Goal: Task Accomplishment & Management: Complete application form

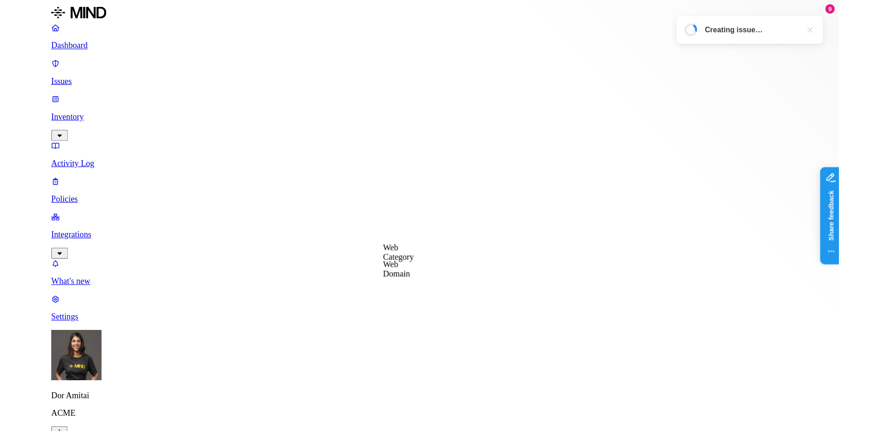
scroll to position [0, 0]
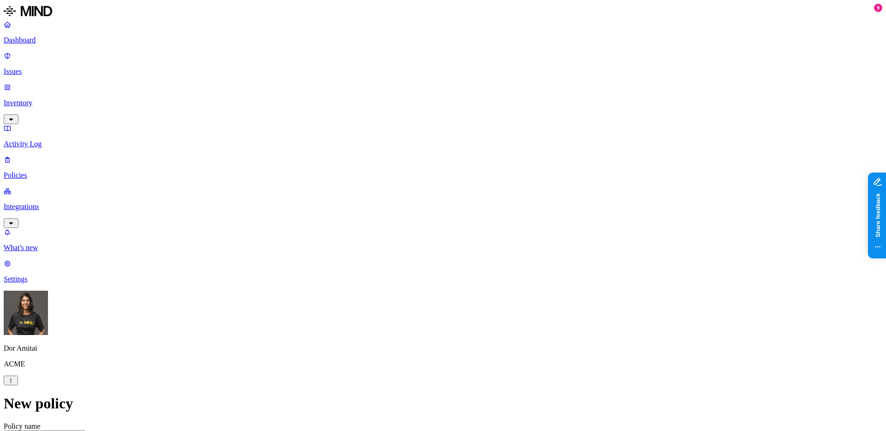
scroll to position [235, 0]
click at [388, 195] on label "Data type" at bounding box center [381, 198] width 14 height 16
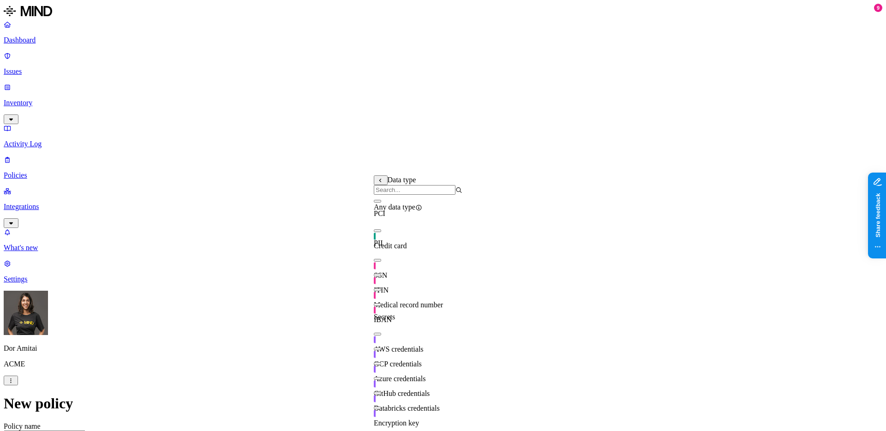
click at [407, 245] on span "Credit card" at bounding box center [390, 246] width 33 height 8
click at [403, 301] on span "Medical record number" at bounding box center [408, 305] width 69 height 8
click at [441, 317] on div "IBAN" at bounding box center [418, 311] width 89 height 26
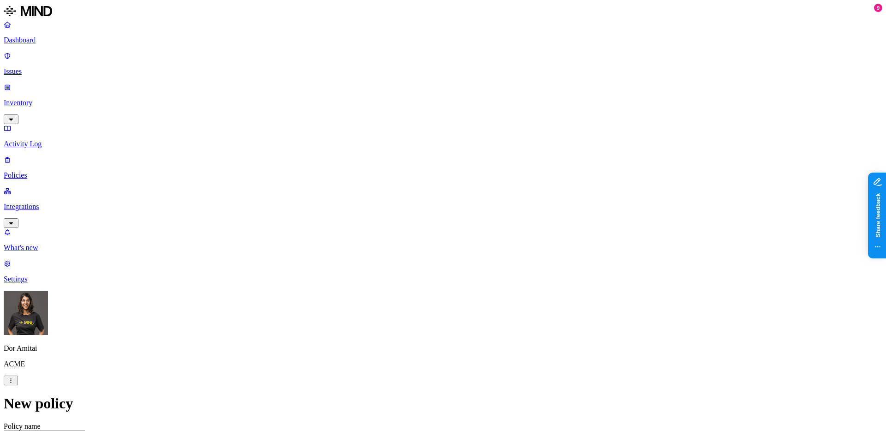
click at [548, 183] on label "OR" at bounding box center [543, 179] width 10 height 8
click at [545, 209] on label "Data type" at bounding box center [545, 208] width 14 height 16
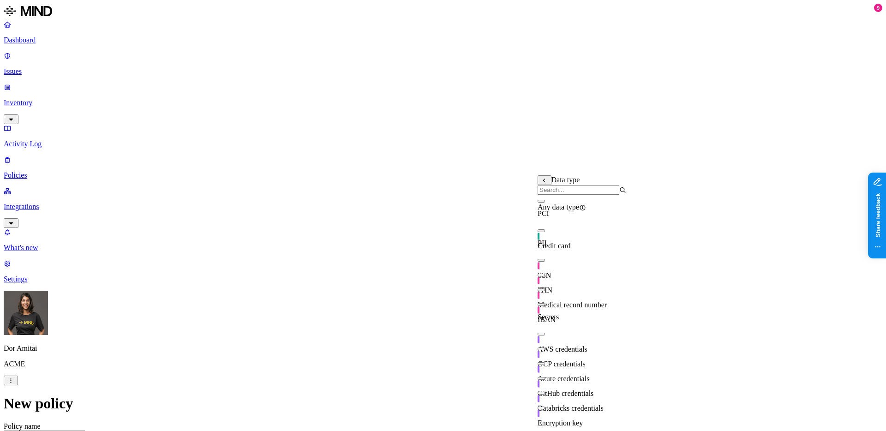
click at [571, 244] on span "Credit card" at bounding box center [554, 246] width 33 height 8
click at [572, 278] on div "SSN" at bounding box center [582, 267] width 89 height 26
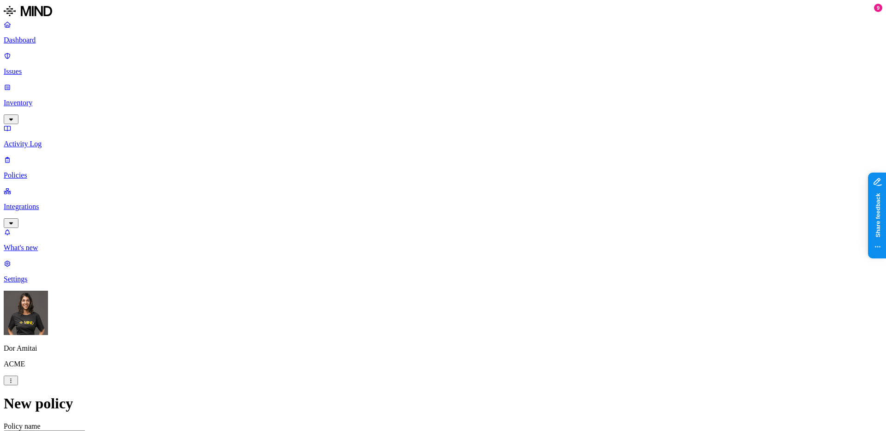
click at [492, 210] on label "AND" at bounding box center [484, 207] width 16 height 8
click at [494, 235] on label "File type" at bounding box center [489, 232] width 26 height 8
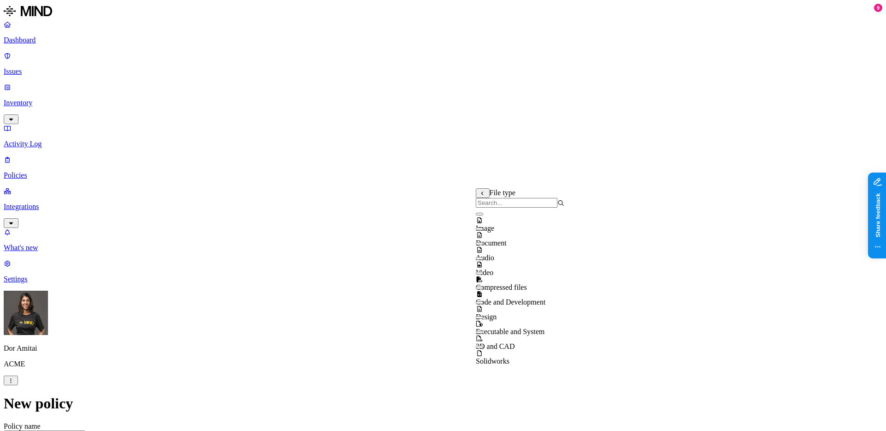
click at [500, 273] on div "Video" at bounding box center [520, 268] width 89 height 17
click at [505, 301] on span "Code and Development" at bounding box center [511, 302] width 70 height 8
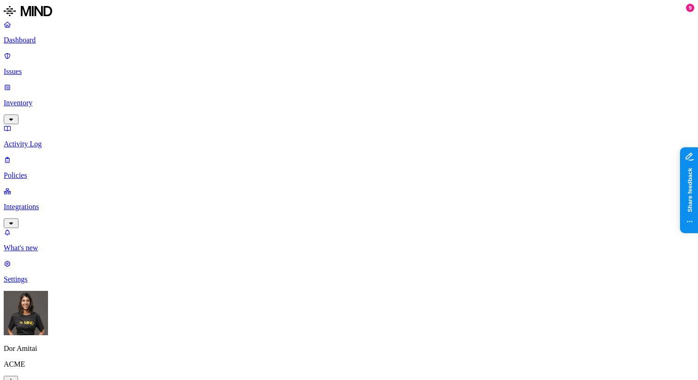
click at [62, 67] on p "Issues" at bounding box center [349, 71] width 691 height 8
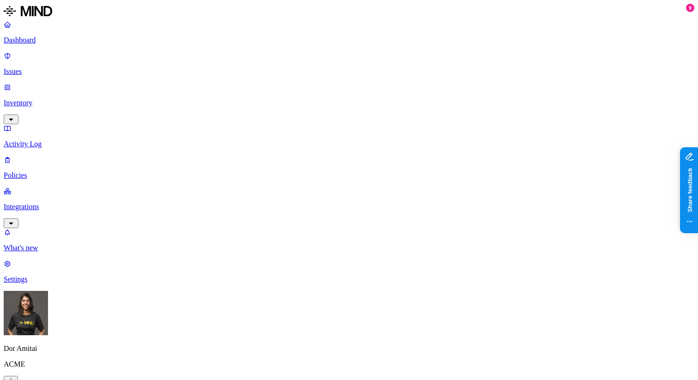
click at [38, 99] on p "Inventory" at bounding box center [349, 103] width 691 height 8
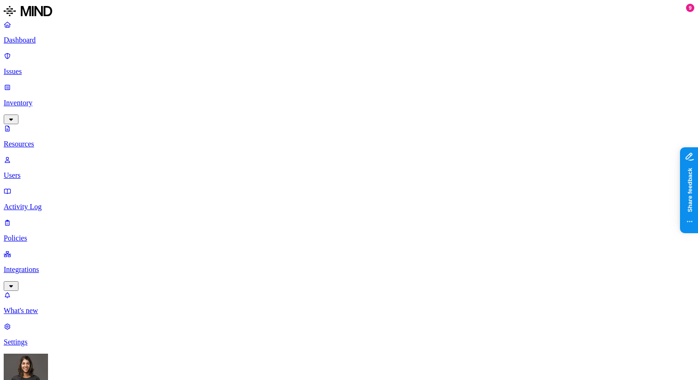
drag, startPoint x: 142, startPoint y: 65, endPoint x: 130, endPoint y: 66, distance: 11.6
click at [63, 171] on p "Users" at bounding box center [349, 175] width 691 height 8
click at [64, 140] on p "Resources" at bounding box center [349, 144] width 691 height 8
click at [40, 234] on p "Policies" at bounding box center [349, 238] width 691 height 8
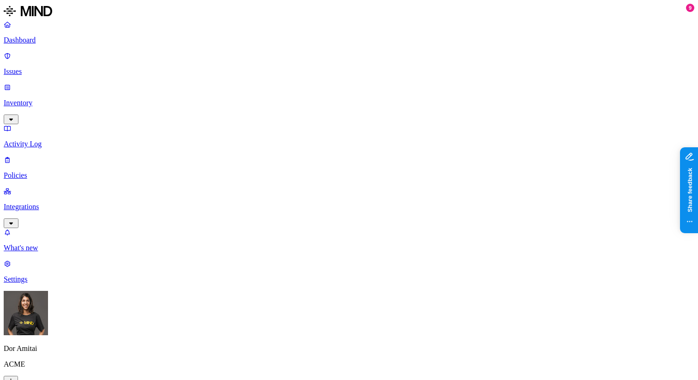
click at [47, 67] on p "Issues" at bounding box center [349, 71] width 691 height 8
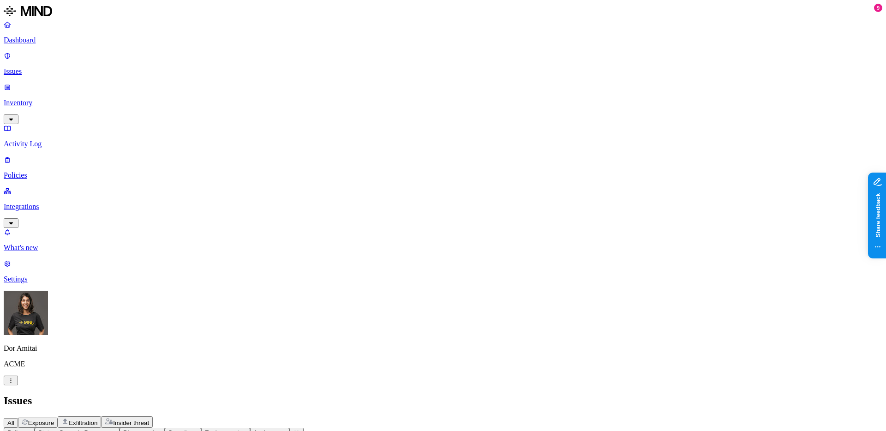
click at [54, 379] on span "Exposure" at bounding box center [41, 423] width 26 height 7
click at [97, 379] on span "Exfiltration" at bounding box center [83, 423] width 29 height 7
click at [47, 42] on p "Dashboard" at bounding box center [443, 40] width 879 height 8
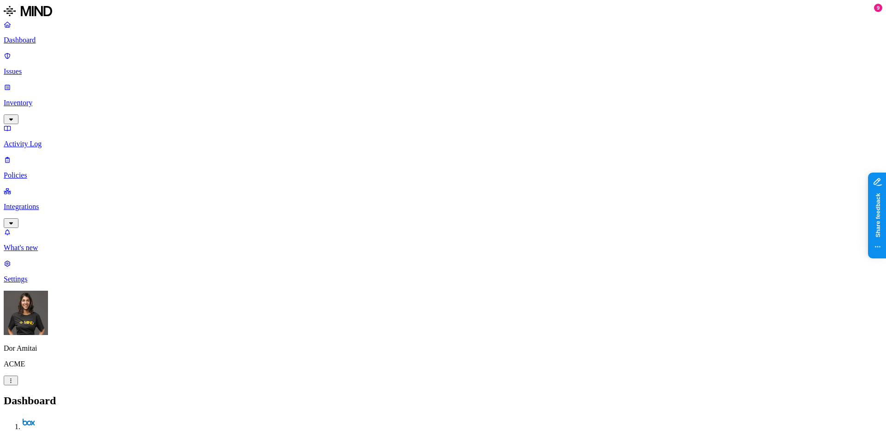
scroll to position [94, 0]
click at [34, 283] on link "Settings" at bounding box center [443, 271] width 879 height 24
click at [36, 283] on p "Settings" at bounding box center [443, 279] width 879 height 8
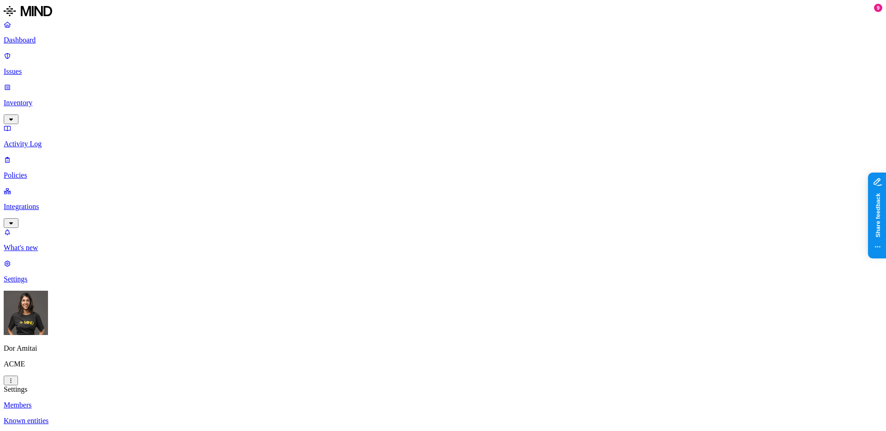
click at [56, 42] on p "Dashboard" at bounding box center [443, 40] width 879 height 8
click at [56, 283] on p "Settings" at bounding box center [443, 279] width 879 height 8
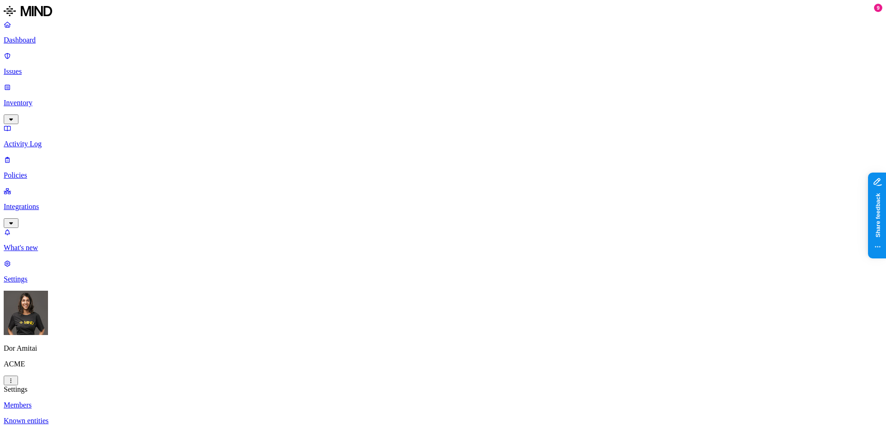
click at [36, 67] on p "Issues" at bounding box center [443, 71] width 879 height 8
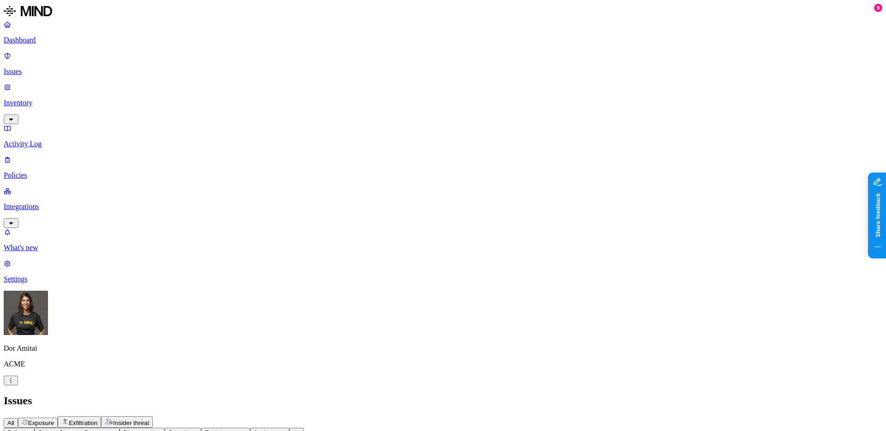
click at [39, 40] on p "Dashboard" at bounding box center [443, 40] width 879 height 8
click at [41, 67] on p "Issues" at bounding box center [443, 71] width 879 height 8
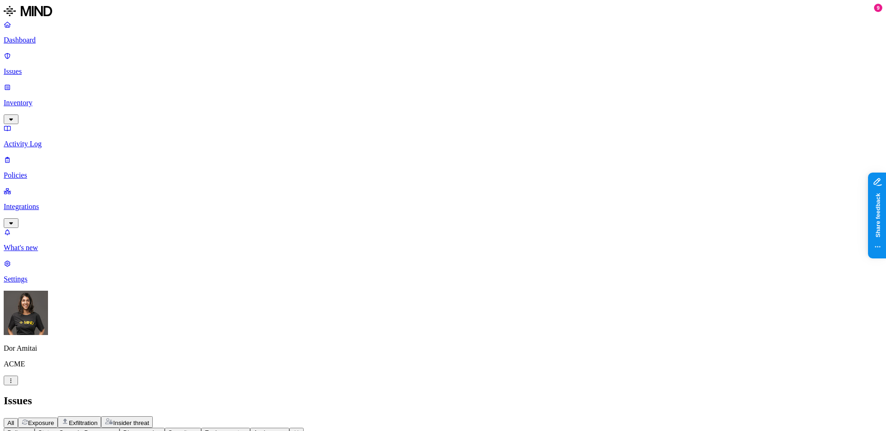
click at [32, 99] on p "Inventory" at bounding box center [443, 103] width 879 height 8
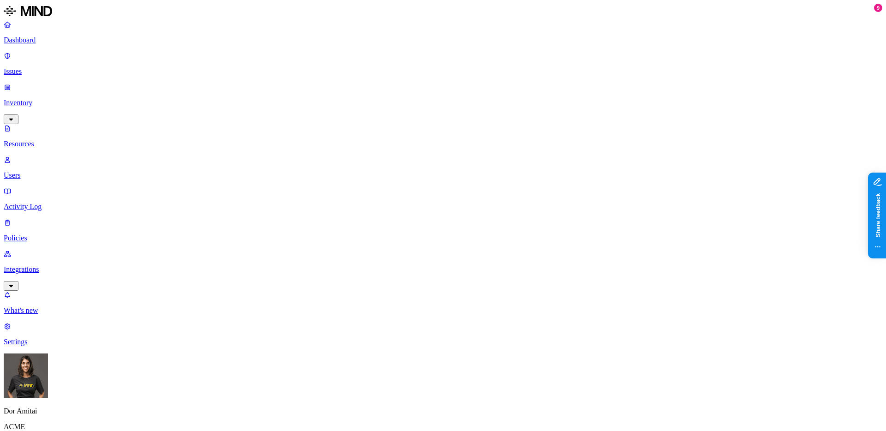
click at [36, 36] on p "Dashboard" at bounding box center [443, 40] width 879 height 8
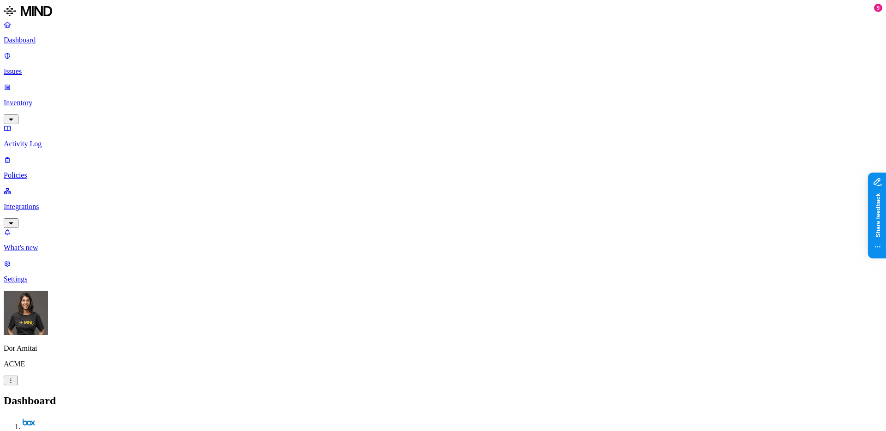
click at [44, 99] on p "Inventory" at bounding box center [443, 103] width 879 height 8
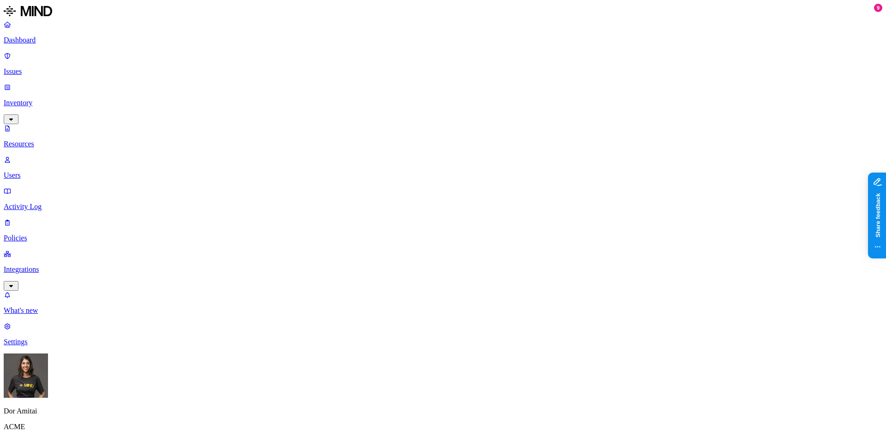
click at [42, 107] on div "Dashboard Issues Inventory Resources Users Activity Log Policies Integrations" at bounding box center [443, 155] width 879 height 271
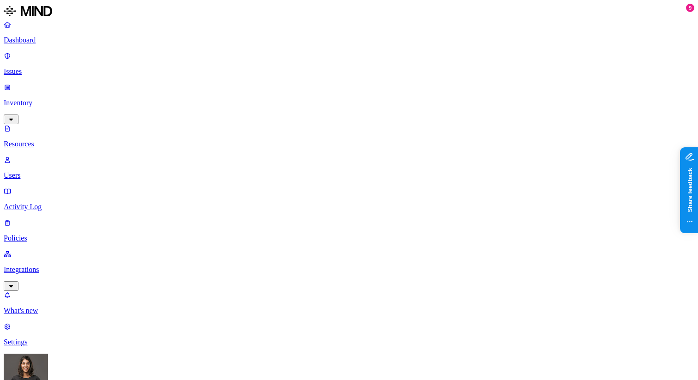
click at [46, 342] on p "Settings" at bounding box center [349, 342] width 691 height 8
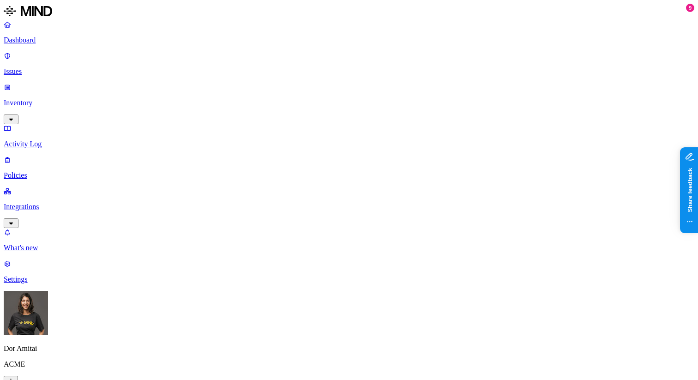
scroll to position [235, 0]
click at [318, 256] on label "Web Category" at bounding box center [313, 252] width 27 height 16
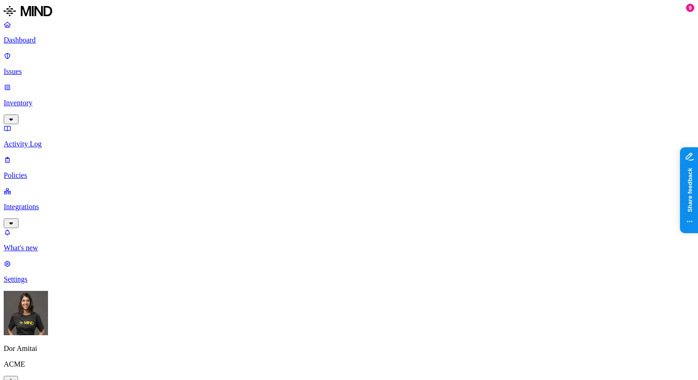
click at [313, 296] on label "Web Category" at bounding box center [313, 291] width 27 height 16
click at [316, 302] on label "Web Domain" at bounding box center [312, 305] width 24 height 16
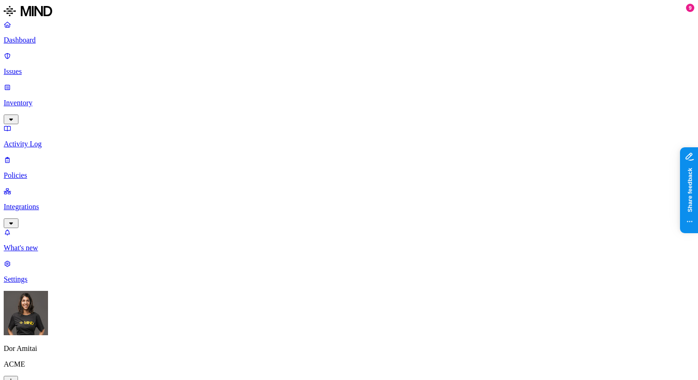
click at [54, 38] on p "Dashboard" at bounding box center [349, 40] width 691 height 8
drag, startPoint x: 182, startPoint y: 211, endPoint x: 122, endPoint y: 211, distance: 59.6
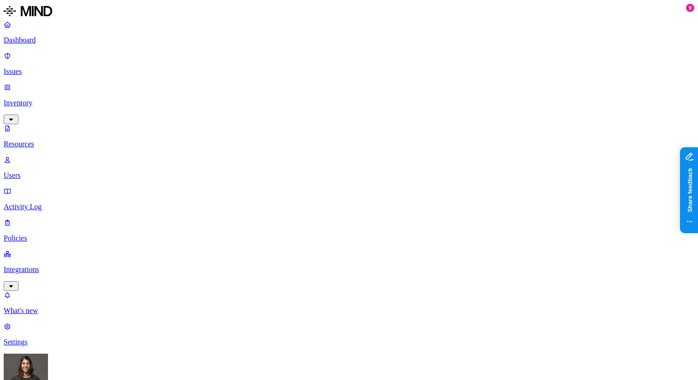
drag, startPoint x: 382, startPoint y: 31, endPoint x: 425, endPoint y: 30, distance: 42.9
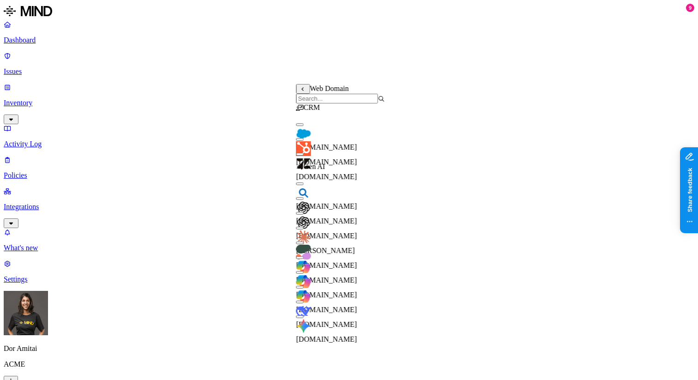
scroll to position [235, 0]
click at [610, 28] on div "Issue created" at bounding box center [621, 25] width 84 height 9
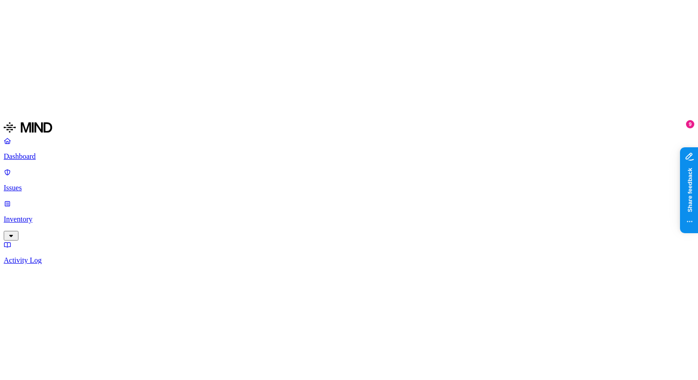
scroll to position [334, 0]
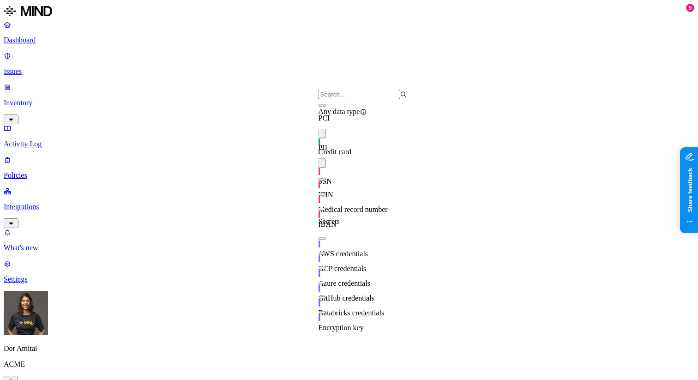
click at [350, 205] on span "Medical record number" at bounding box center [353, 209] width 69 height 8
click at [337, 220] on span "IBAN" at bounding box center [328, 224] width 18 height 8
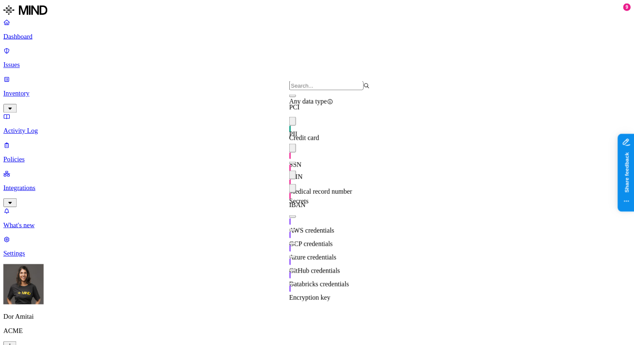
scroll to position [24, 0]
click at [368, 250] on span "AWS credentials" at bounding box center [344, 254] width 50 height 8
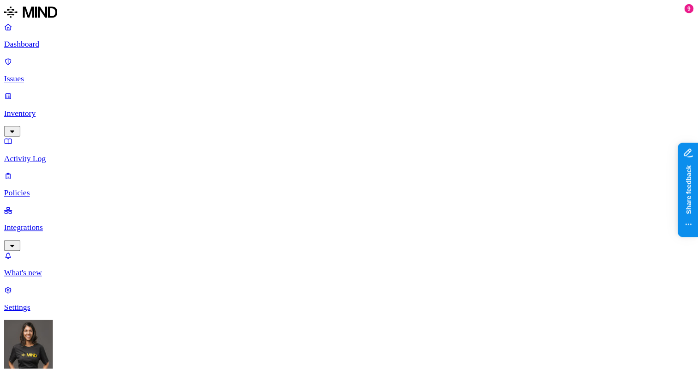
scroll to position [334, 0]
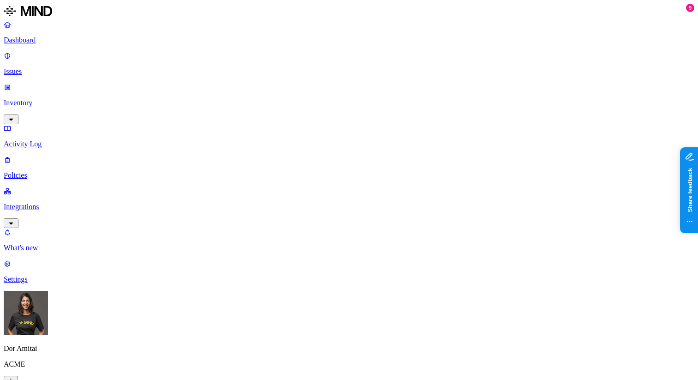
click at [307, 206] on label "Web Domain" at bounding box center [308, 207] width 24 height 16
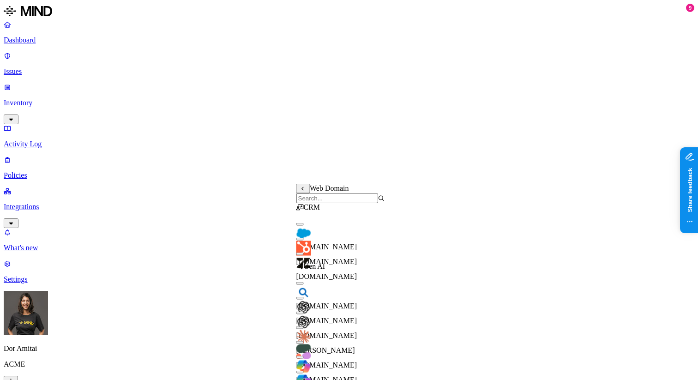
click at [357, 320] on div "[DOMAIN_NAME]" at bounding box center [340, 327] width 89 height 25
click at [354, 344] on div "[PERSON_NAME]" at bounding box center [340, 337] width 89 height 33
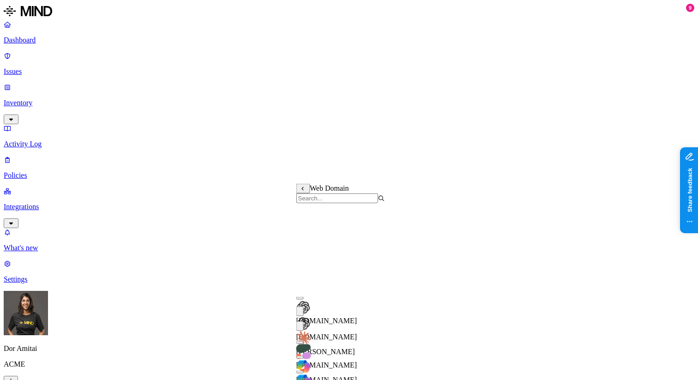
scroll to position [176, 0]
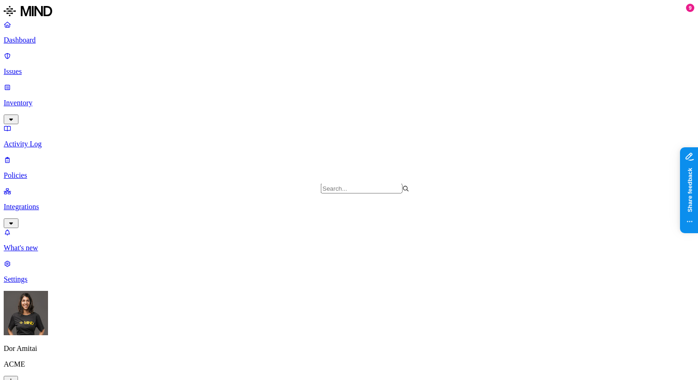
click at [451, 114] on label "OR" at bounding box center [446, 110] width 10 height 8
click at [448, 109] on button at bounding box center [448, 111] width 14 height 10
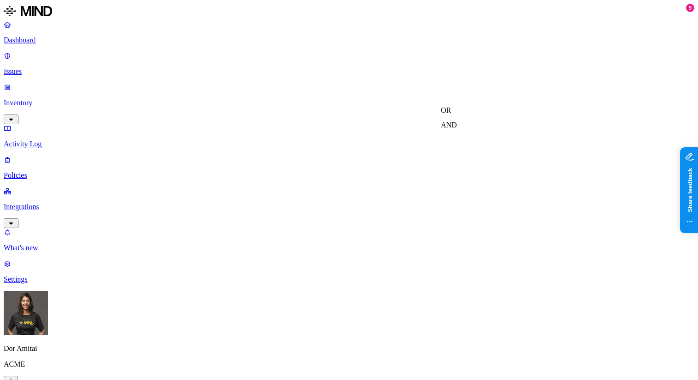
click at [452, 126] on label "AND" at bounding box center [449, 125] width 16 height 8
click at [313, 166] on label "Web Domain" at bounding box center [308, 168] width 24 height 16
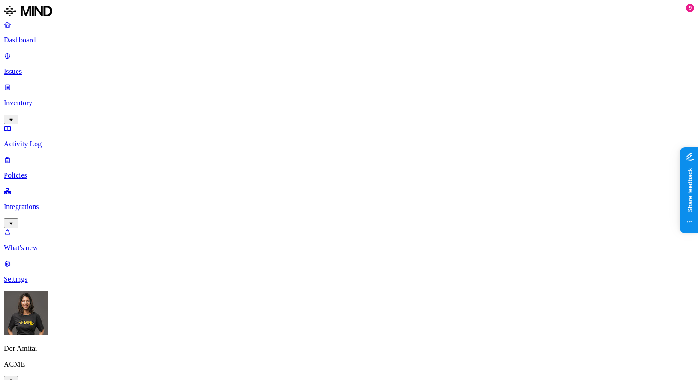
click at [312, 151] on label "Web Category" at bounding box center [309, 153] width 27 height 16
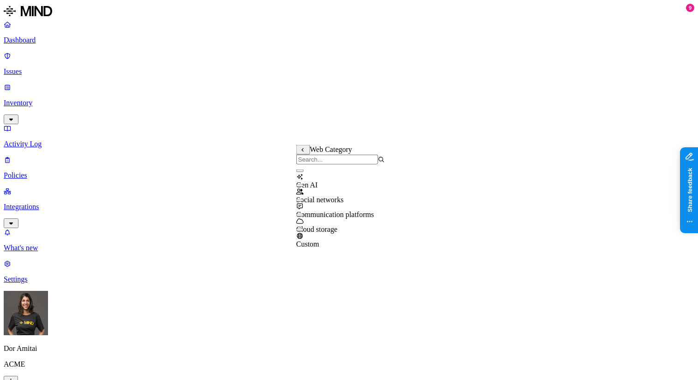
click at [324, 187] on div "Gen AI" at bounding box center [340, 176] width 89 height 25
click at [324, 200] on div "Social networks" at bounding box center [340, 195] width 89 height 17
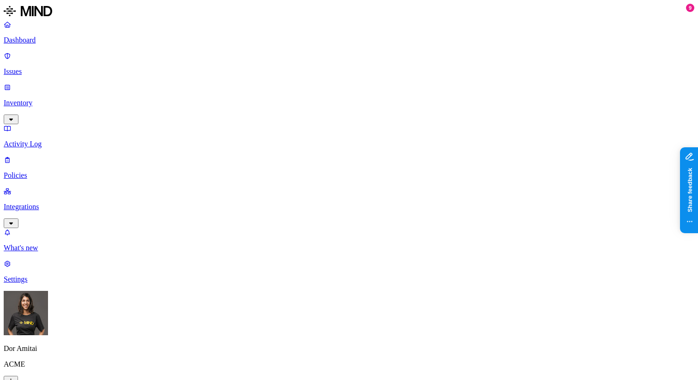
scroll to position [218, 0]
click at [312, 277] on label "Web Category" at bounding box center [309, 278] width 27 height 16
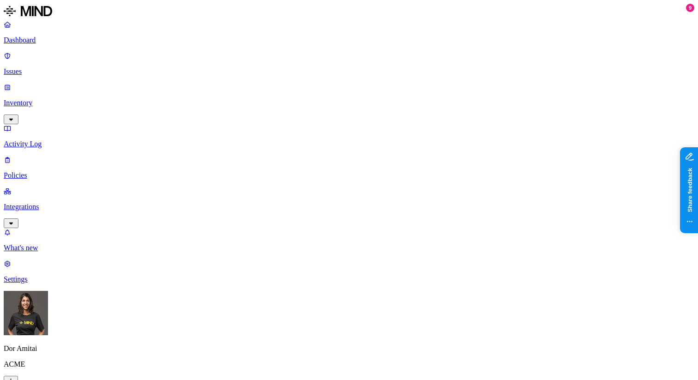
click at [315, 311] on label "Account type" at bounding box center [308, 308] width 25 height 16
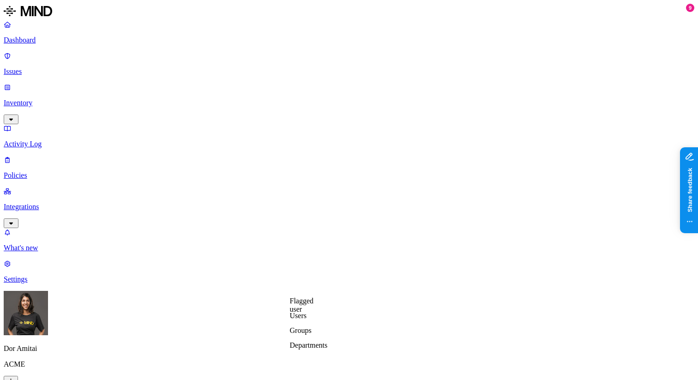
click at [303, 303] on label "Flagged user" at bounding box center [302, 305] width 24 height 16
click at [294, 305] on icon at bounding box center [297, 302] width 6 height 5
click at [312, 334] on label "Groups" at bounding box center [301, 330] width 22 height 8
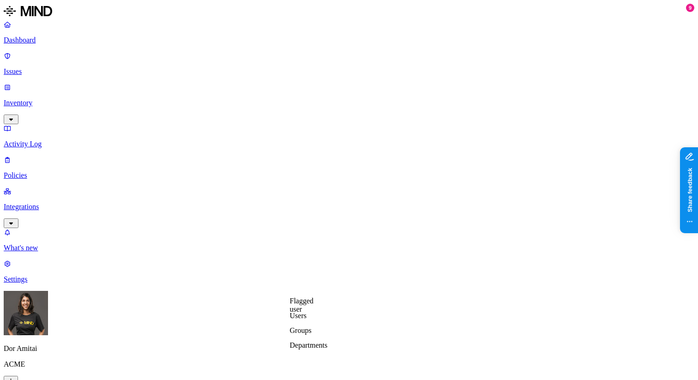
click at [320, 349] on label "Departments" at bounding box center [309, 345] width 38 height 8
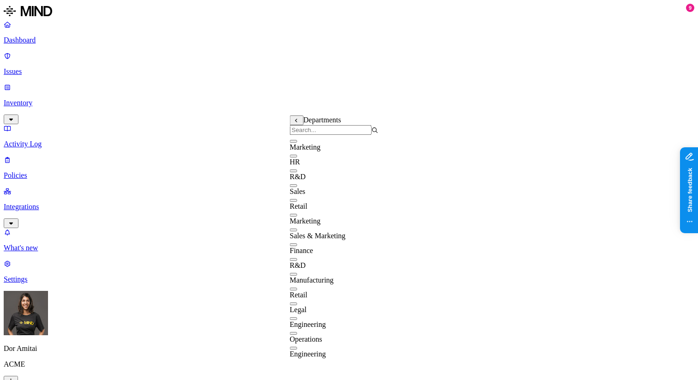
click at [296, 122] on icon at bounding box center [296, 121] width 2 height 4
